Goal: Task Accomplishment & Management: Manage account settings

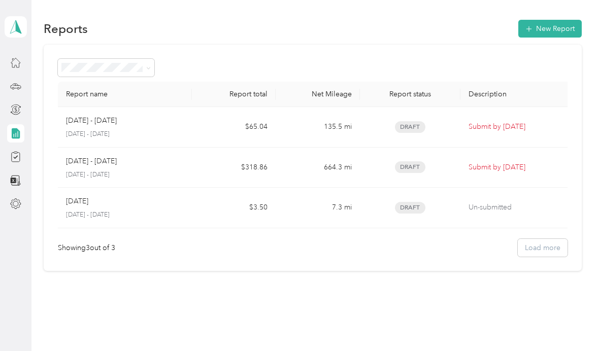
scroll to position [36, 0]
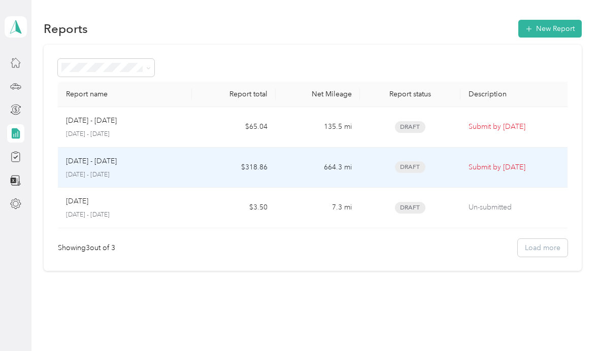
click at [415, 161] on span "Draft" at bounding box center [410, 167] width 30 height 12
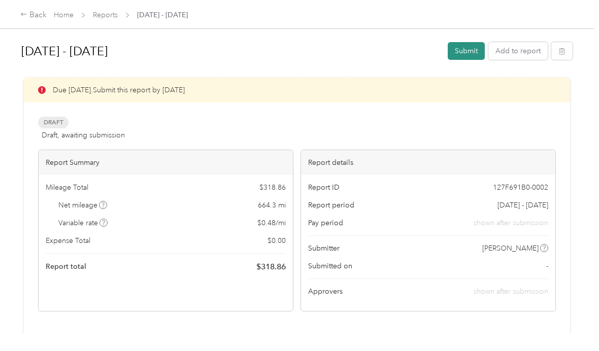
click at [468, 47] on button "Submit" at bounding box center [466, 51] width 37 height 18
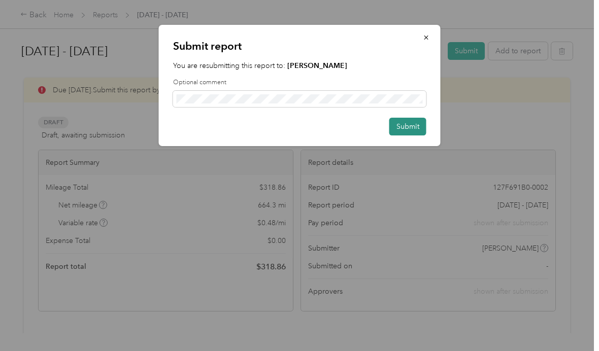
click at [416, 127] on button "Submit" at bounding box center [407, 127] width 37 height 18
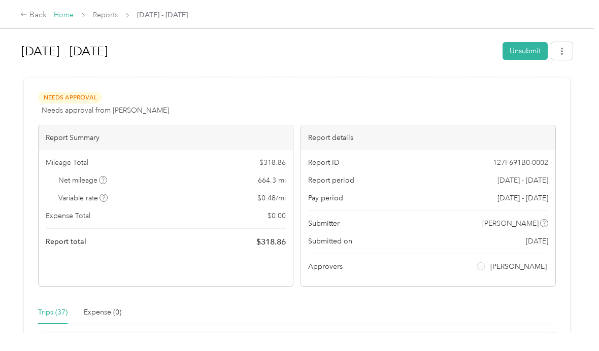
click at [66, 16] on link "Home" at bounding box center [64, 15] width 20 height 9
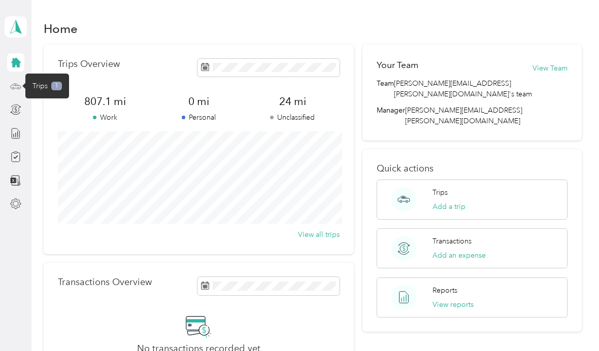
click at [20, 83] on icon at bounding box center [15, 86] width 11 height 11
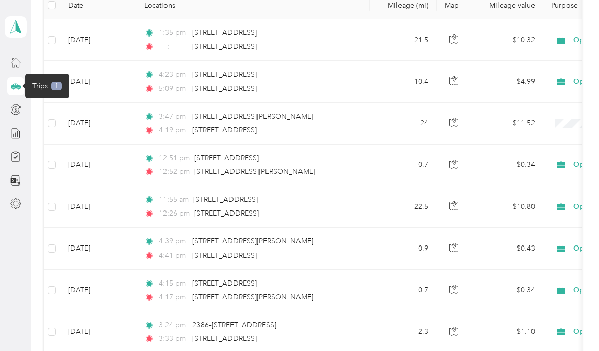
scroll to position [155, 0]
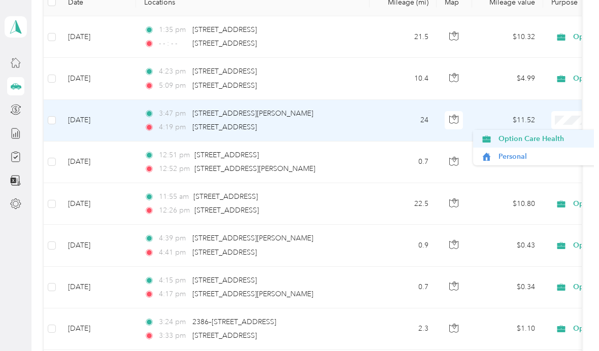
click at [549, 143] on span "Option Care Health" at bounding box center [545, 138] width 94 height 11
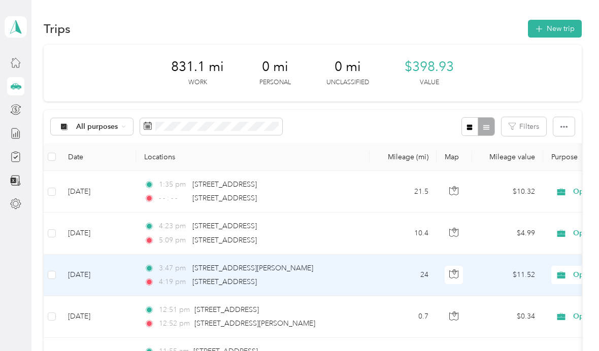
scroll to position [0, 0]
click at [20, 135] on icon at bounding box center [15, 133] width 11 height 11
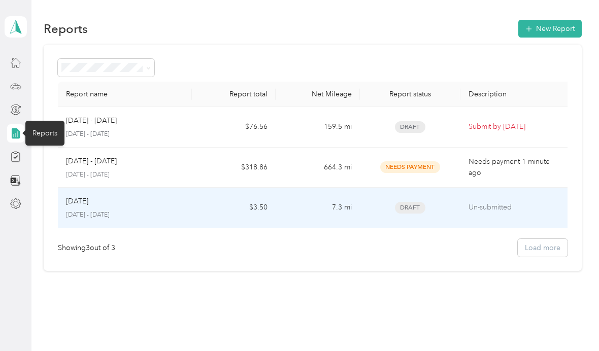
click at [490, 209] on p "Un-submitted" at bounding box center [515, 207] width 95 height 11
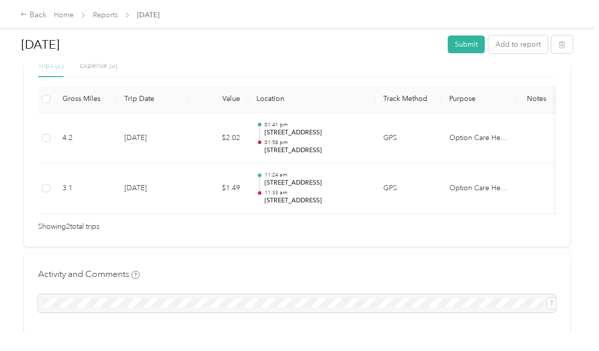
scroll to position [247, 0]
click at [472, 47] on button "Submit" at bounding box center [466, 45] width 37 height 18
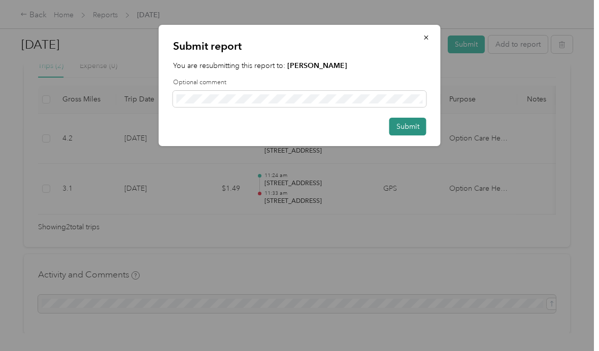
click at [412, 128] on button "Submit" at bounding box center [407, 127] width 37 height 18
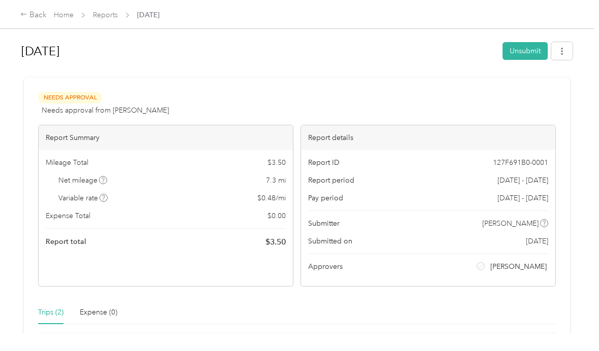
scroll to position [0, 0]
click at [66, 17] on link "Home" at bounding box center [64, 15] width 20 height 9
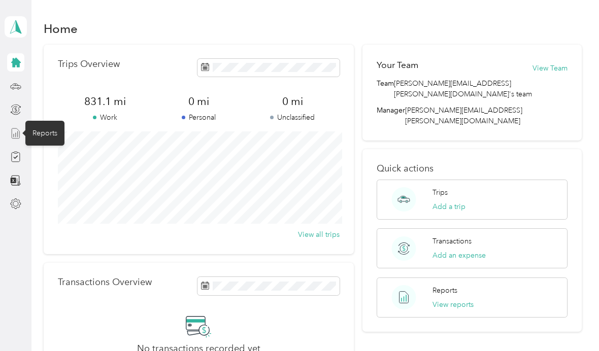
click at [14, 135] on icon at bounding box center [15, 133] width 11 height 11
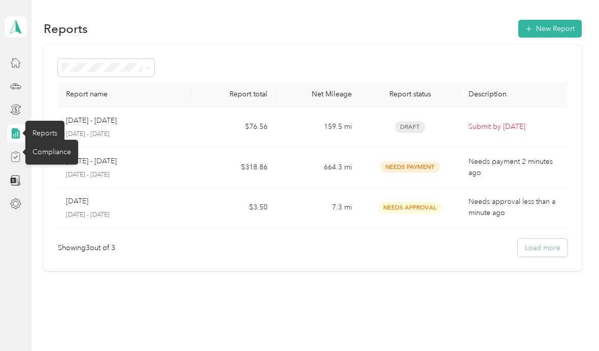
click at [14, 160] on icon at bounding box center [15, 156] width 11 height 11
